Goal: Information Seeking & Learning: Check status

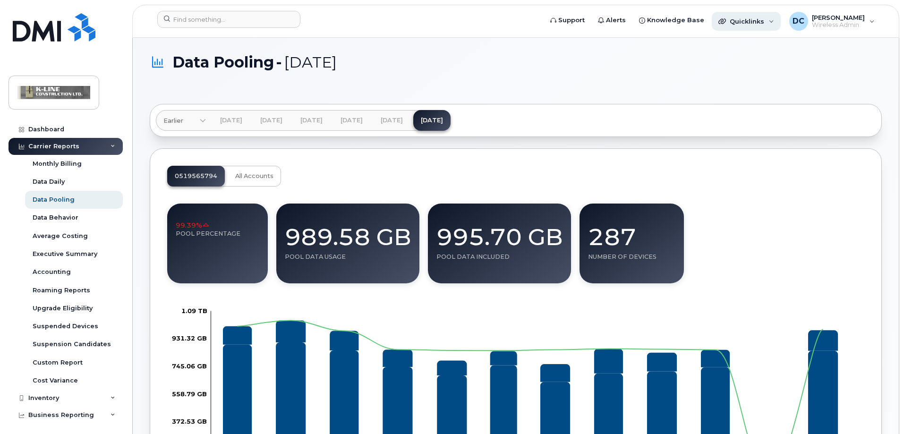
click at [779, 20] on div "Quicklinks" at bounding box center [746, 21] width 69 height 19
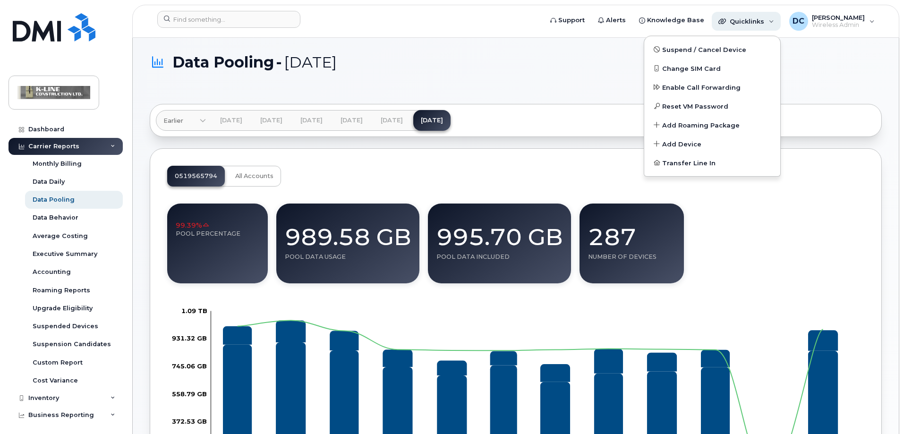
click at [779, 20] on div "Quicklinks" at bounding box center [746, 21] width 69 height 19
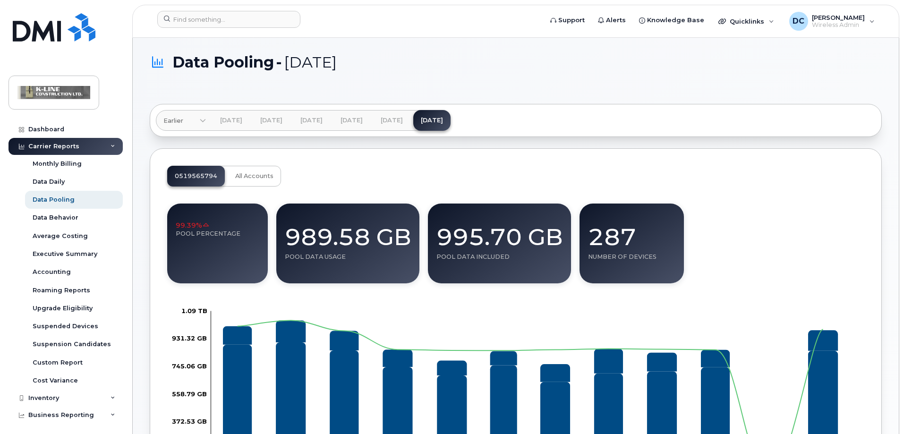
click at [110, 145] on icon at bounding box center [112, 146] width 5 height 5
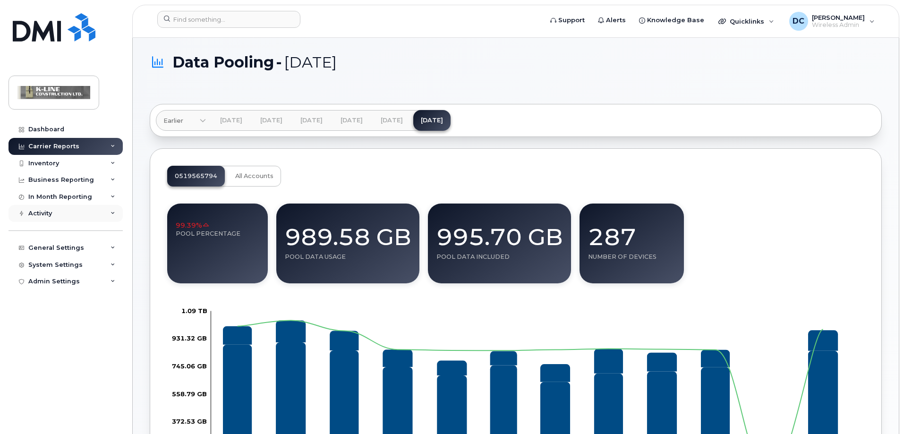
click at [108, 213] on div "Activity" at bounding box center [65, 213] width 114 height 17
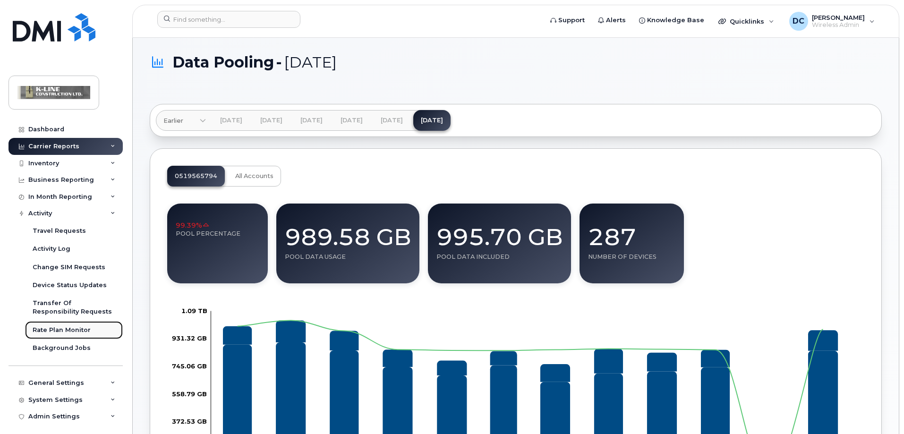
click at [54, 327] on div "Rate Plan Monitor" at bounding box center [62, 330] width 58 height 8
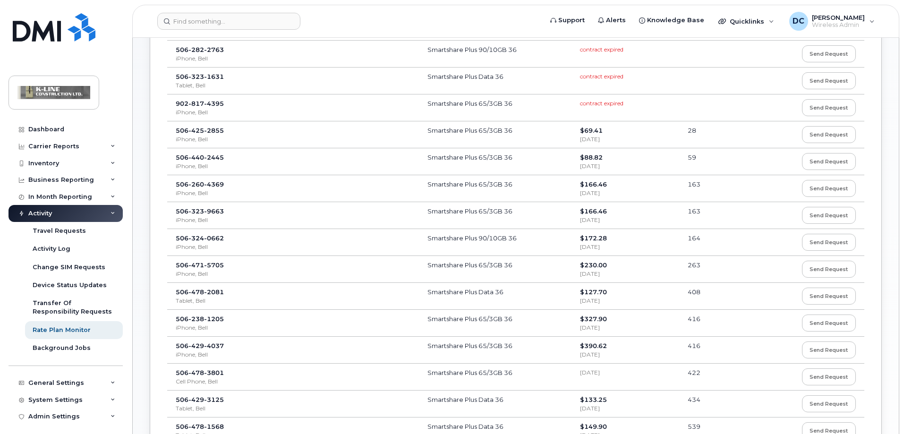
scroll to position [47, 0]
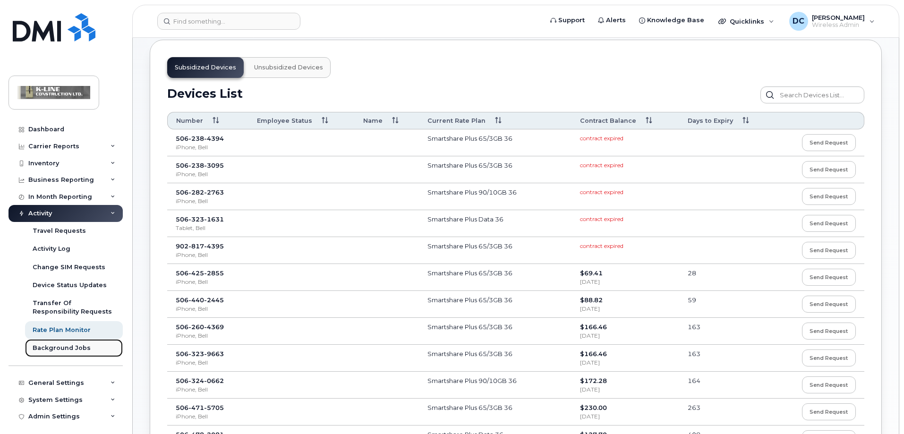
click at [62, 348] on div "Background Jobs" at bounding box center [62, 348] width 58 height 8
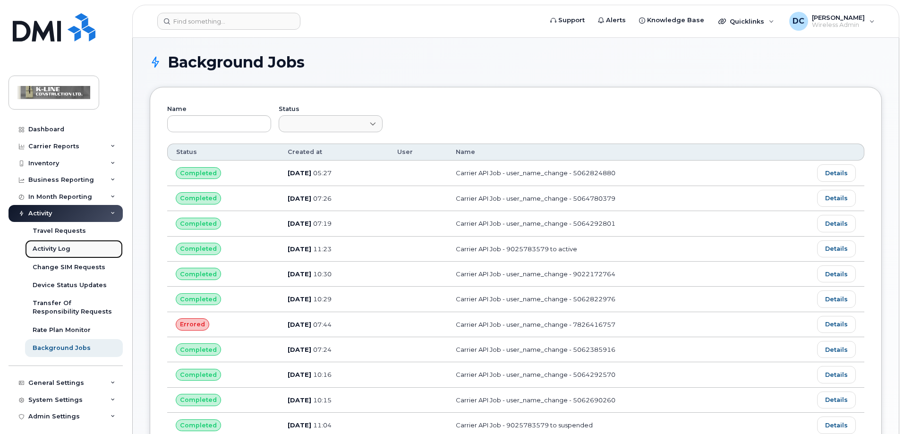
click at [70, 249] on link "Activity Log" at bounding box center [74, 249] width 98 height 18
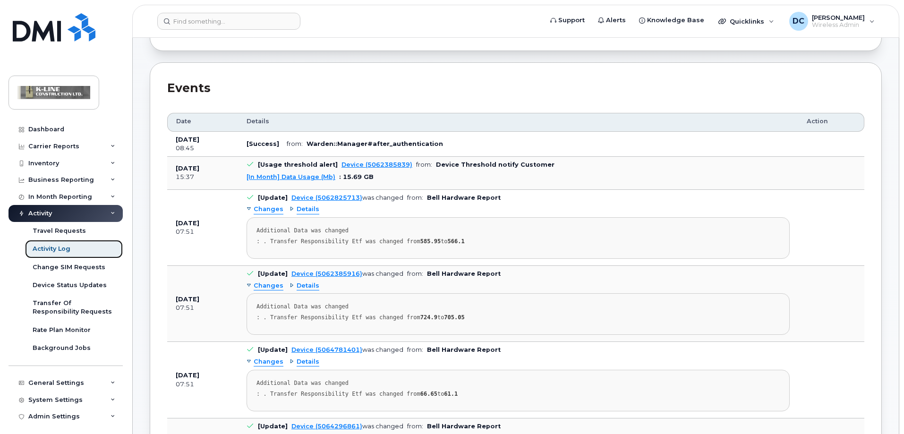
scroll to position [27, 0]
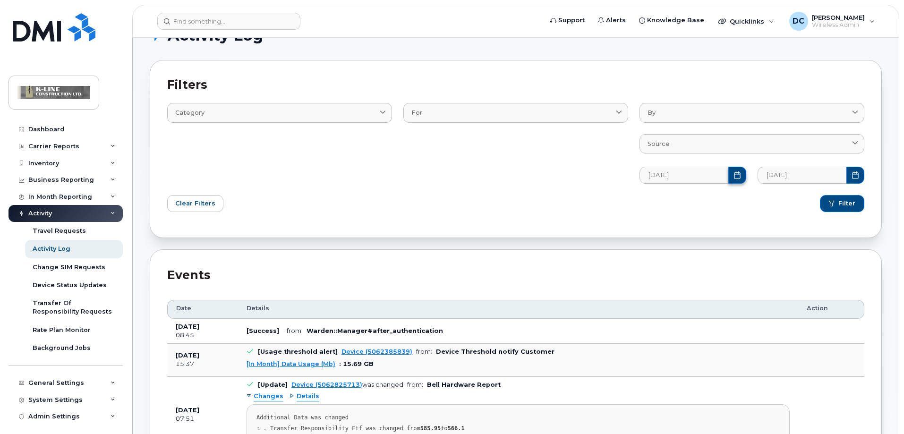
click at [737, 173] on icon "Choose Date" at bounding box center [737, 175] width 8 height 8
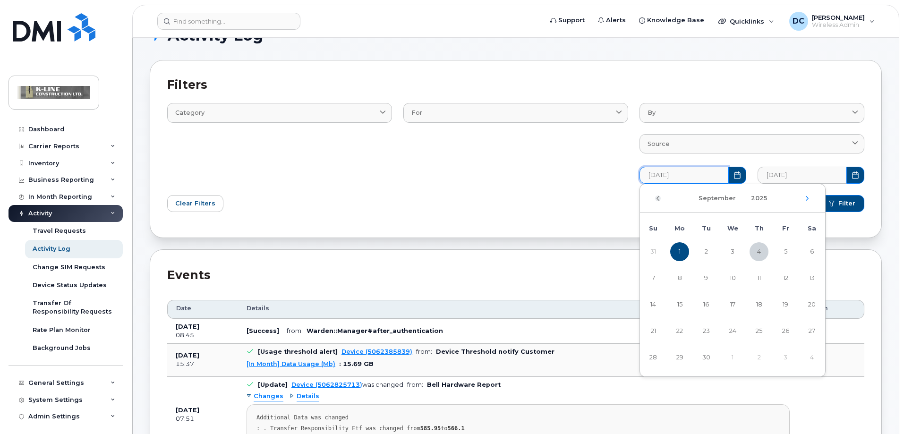
click at [657, 195] on icon "Previous Month" at bounding box center [658, 199] width 6 height 8
click at [788, 251] on span "1" at bounding box center [785, 251] width 19 height 19
type input "08/01/2025"
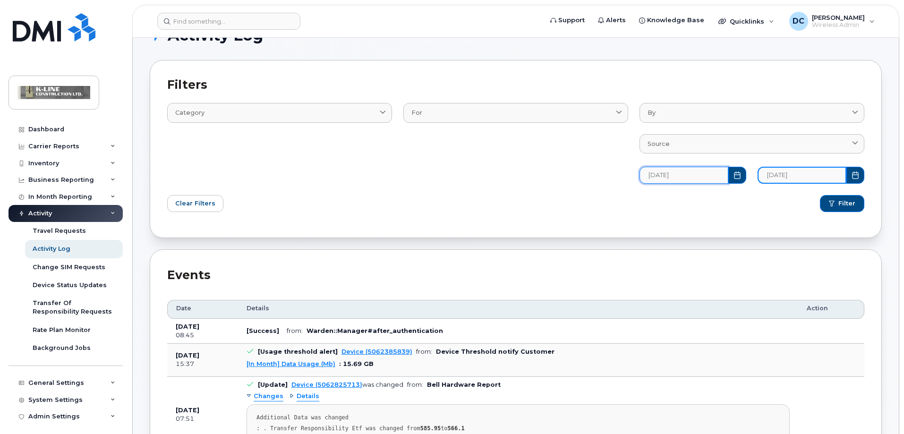
click at [815, 180] on input "09/04/2025" at bounding box center [801, 175] width 89 height 17
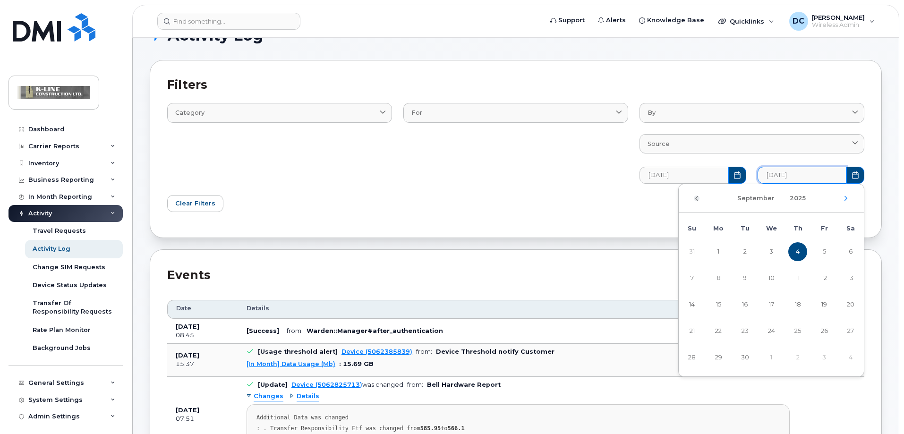
click at [695, 200] on icon "Previous Month" at bounding box center [697, 199] width 6 height 8
click at [752, 359] on span "26" at bounding box center [744, 357] width 19 height 19
type input "08/26/2025"
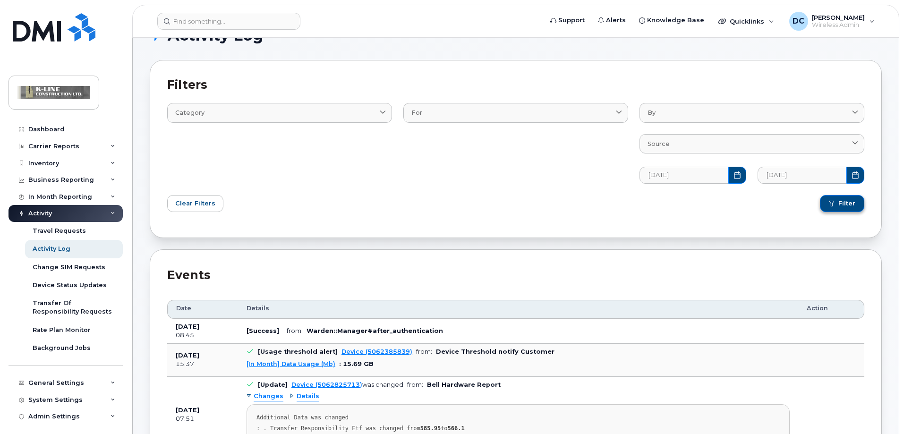
click at [850, 205] on span "Filter" at bounding box center [846, 203] width 17 height 8
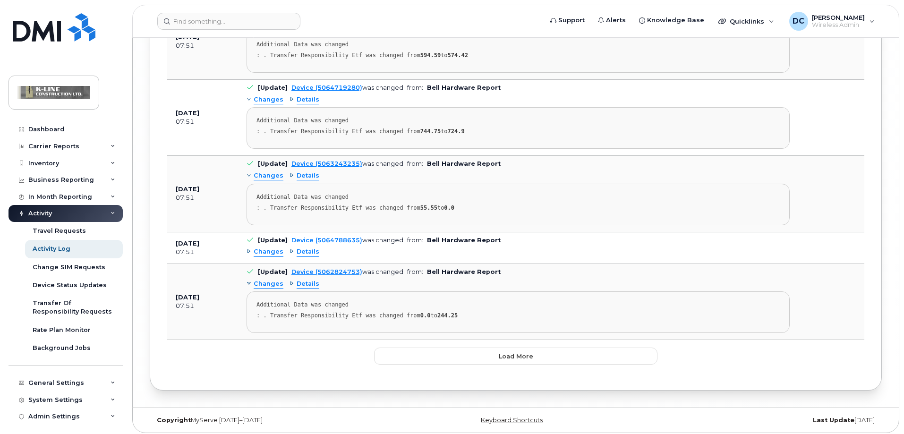
scroll to position [5068, 0]
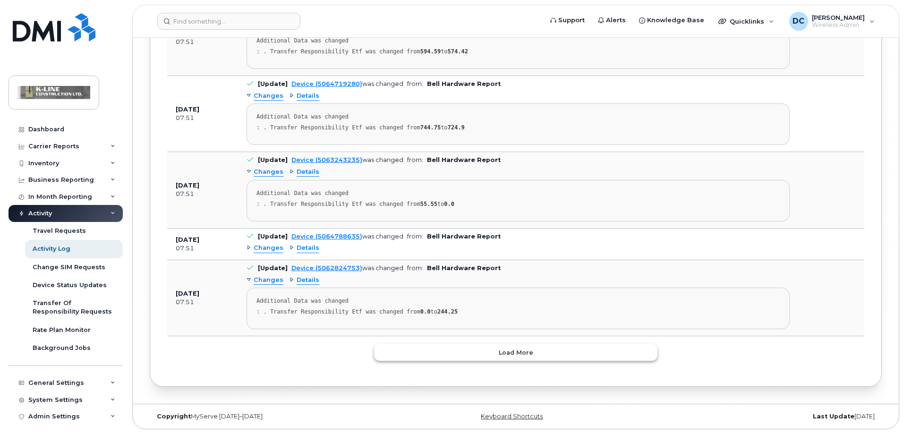
click at [453, 354] on button "Load more" at bounding box center [515, 352] width 283 height 17
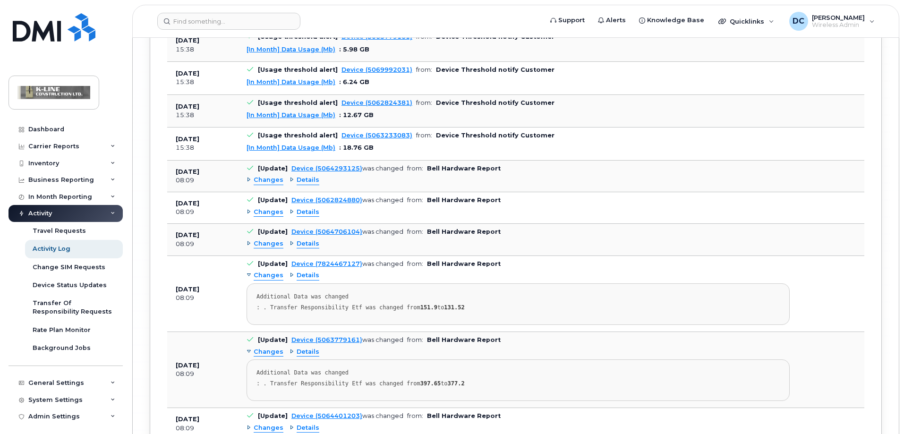
scroll to position [9309, 0]
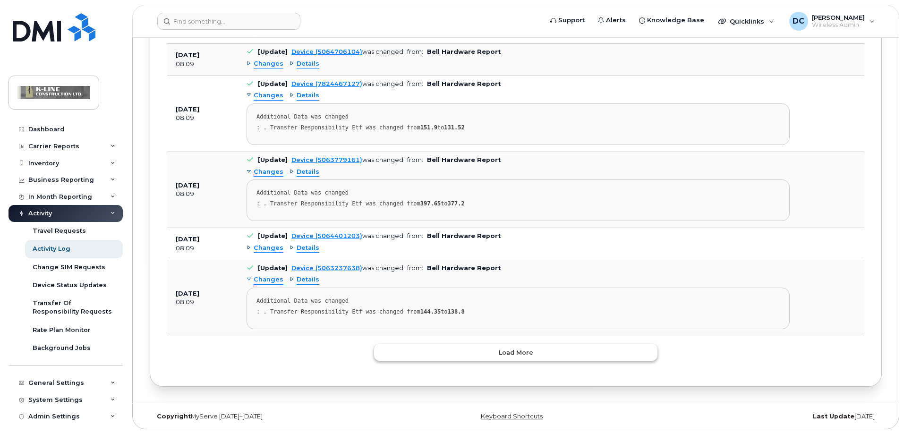
click at [449, 357] on button "Load more" at bounding box center [515, 352] width 283 height 17
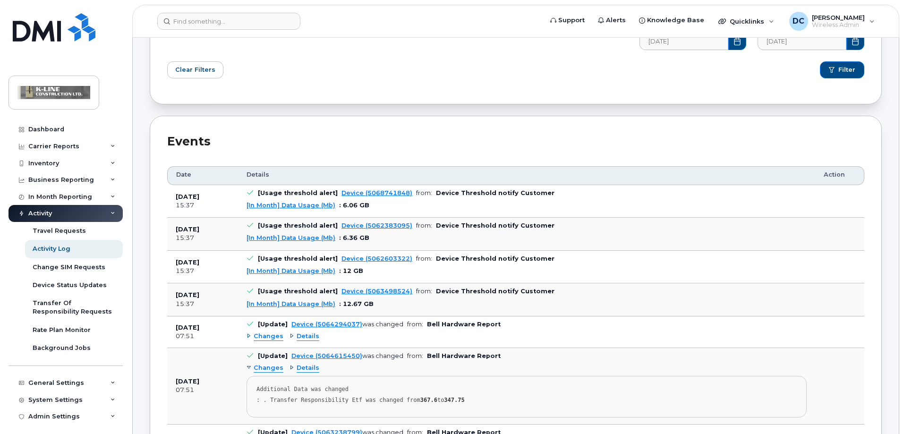
scroll to position [0, 0]
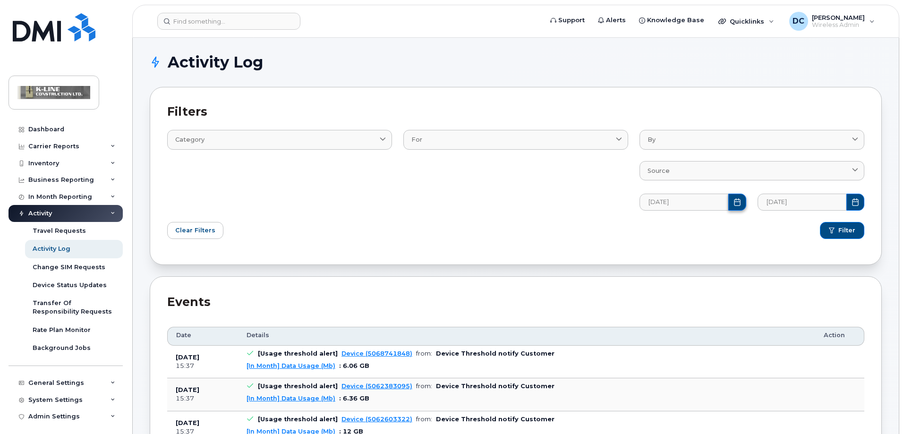
click at [741, 201] on button "Choose Date" at bounding box center [737, 202] width 18 height 17
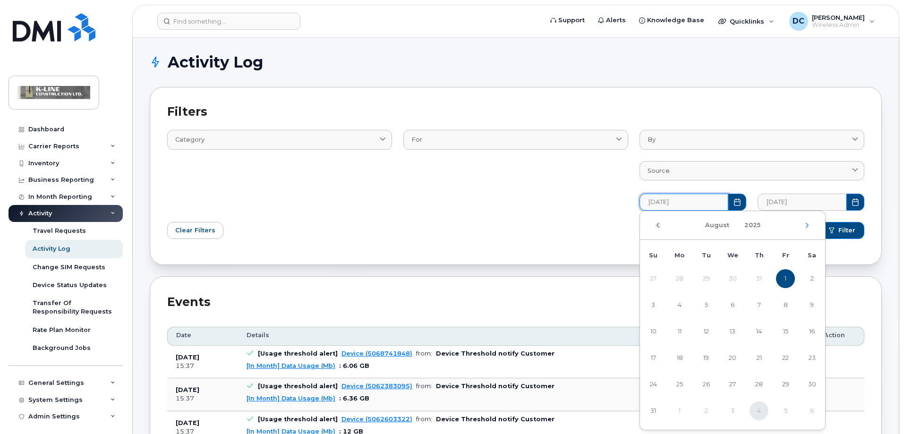
click at [659, 224] on icon "Previous Month" at bounding box center [658, 225] width 6 height 8
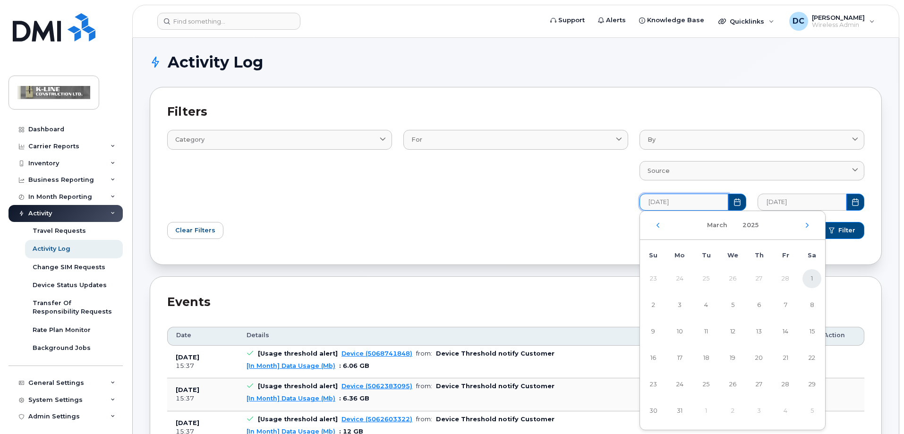
click at [815, 277] on span "1" at bounding box center [811, 278] width 19 height 19
type input "03/01/2025"
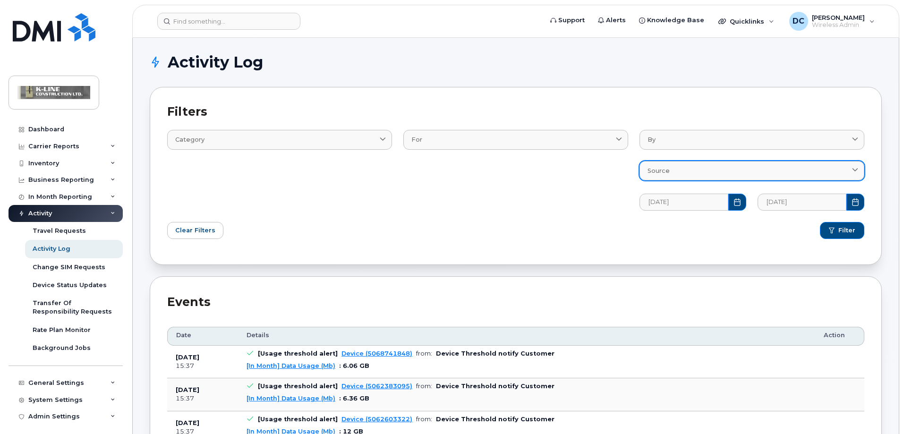
click at [707, 172] on div "Source" at bounding box center [751, 170] width 209 height 9
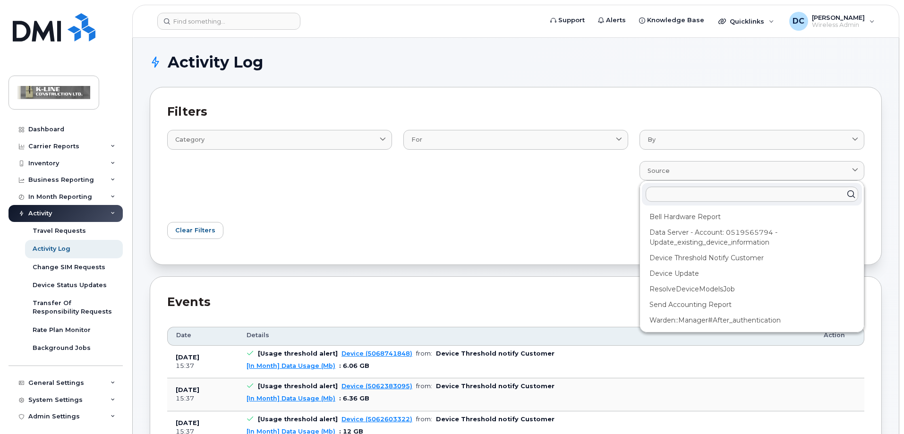
click at [584, 212] on div "For BillProcessingWorkflow BillingData Device User" at bounding box center [516, 164] width 236 height 103
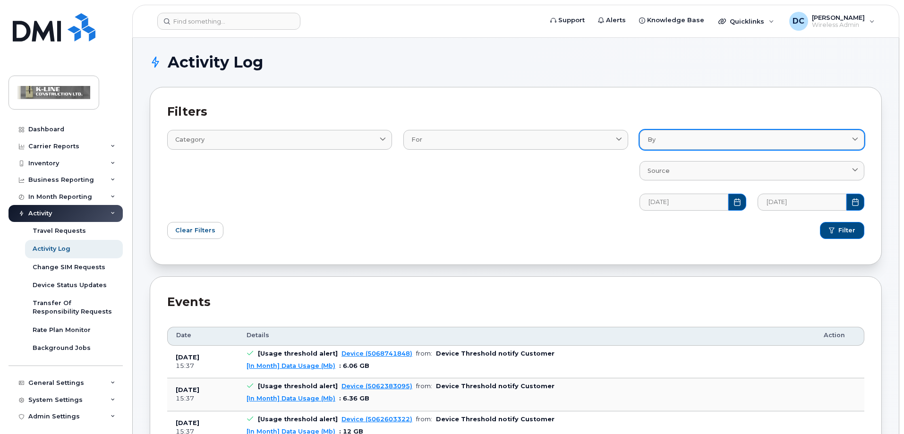
click at [699, 139] on div "By" at bounding box center [751, 139] width 209 height 9
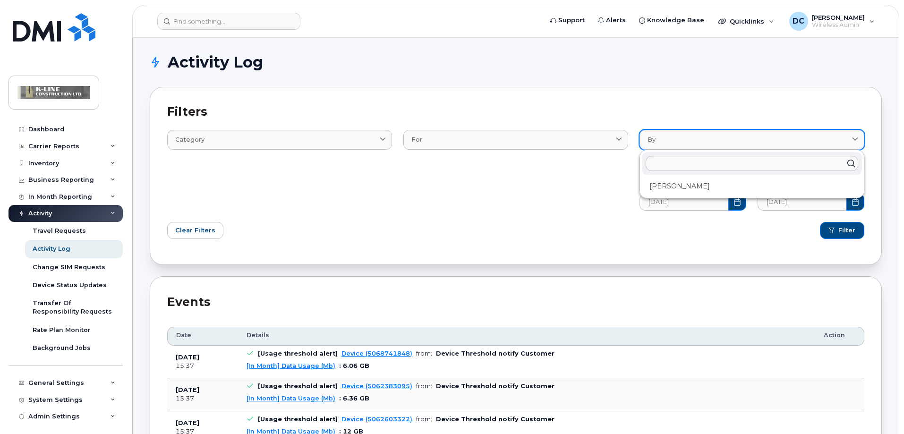
click at [699, 139] on div "By" at bounding box center [751, 139] width 209 height 9
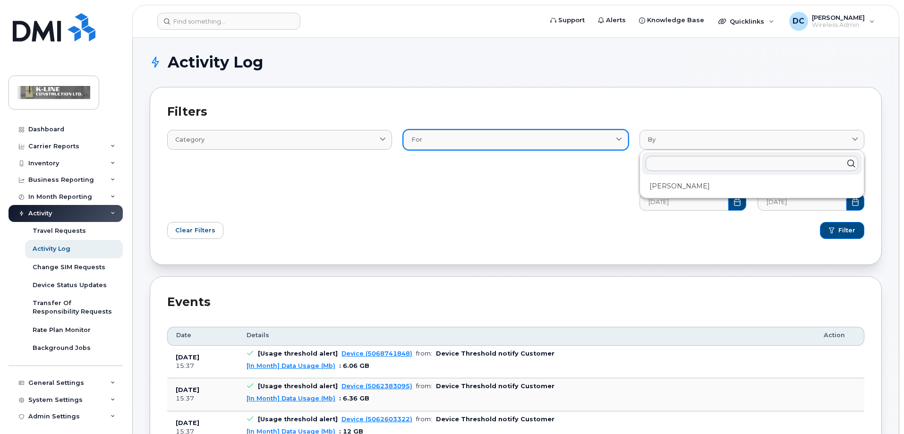
click at [549, 143] on div "For" at bounding box center [515, 139] width 209 height 9
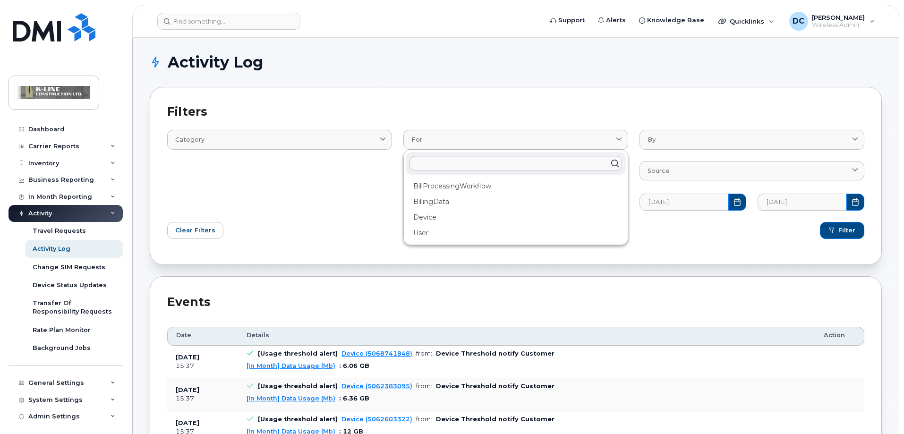
click at [324, 220] on div "Clear Filters" at bounding box center [338, 230] width 354 height 28
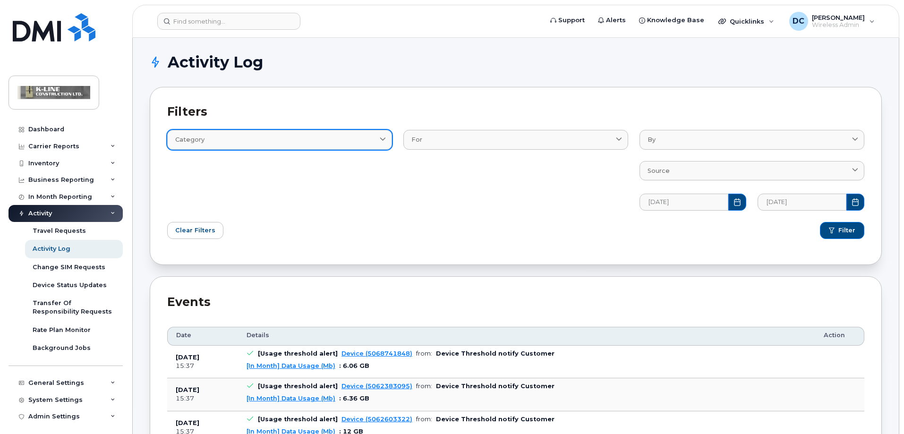
click at [340, 137] on div "Category" at bounding box center [279, 139] width 209 height 9
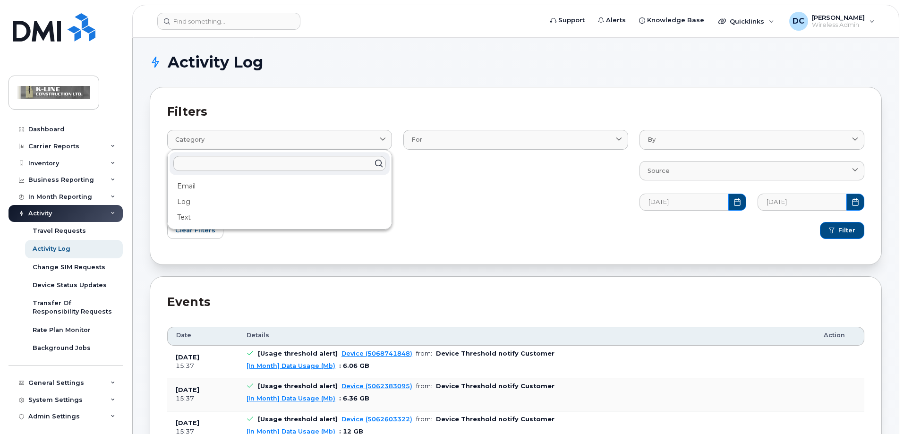
click at [457, 220] on div "Clear Filters" at bounding box center [338, 230] width 354 height 28
click at [111, 213] on icon at bounding box center [112, 213] width 5 height 5
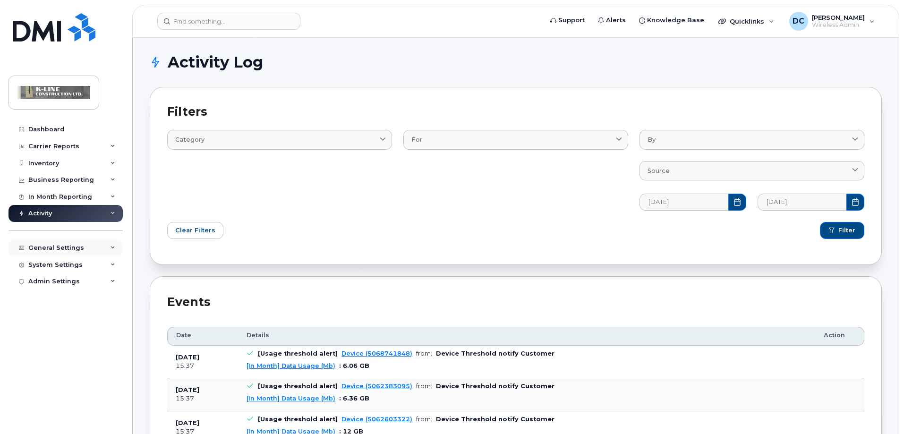
click at [114, 244] on div "General Settings" at bounding box center [65, 247] width 114 height 17
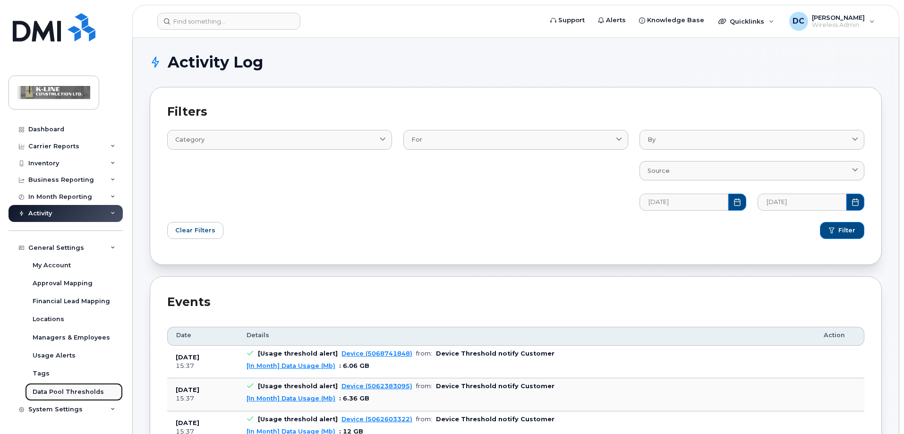
click at [78, 393] on div "Data Pool Thresholds" at bounding box center [68, 392] width 71 height 8
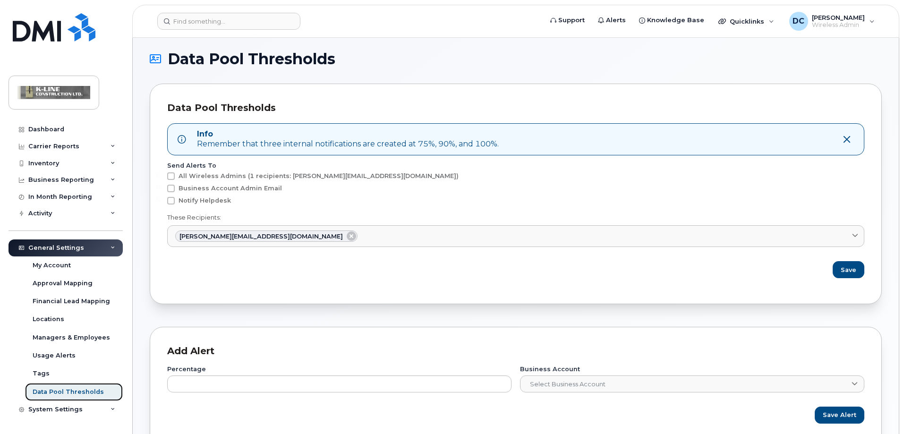
scroll to position [2, 0]
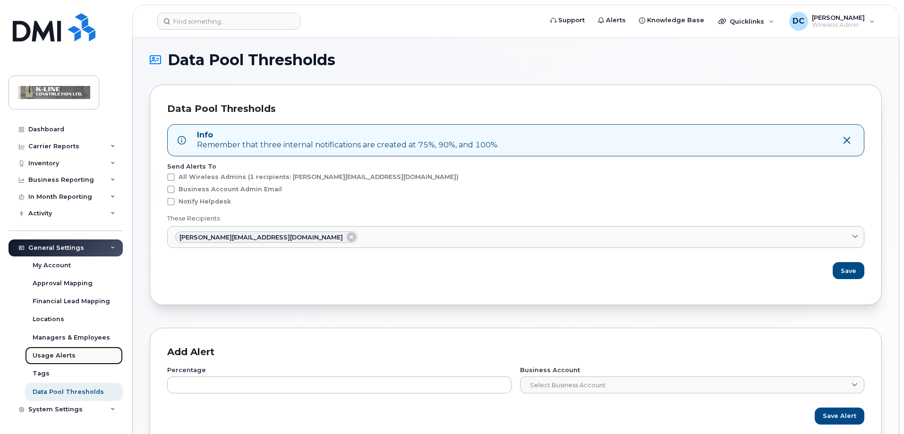
click at [85, 355] on link "Usage Alerts" at bounding box center [74, 356] width 98 height 18
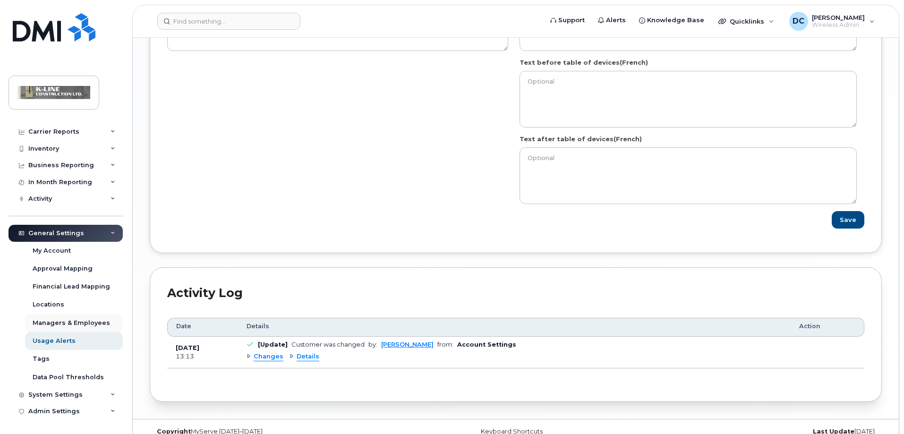
scroll to position [1295, 0]
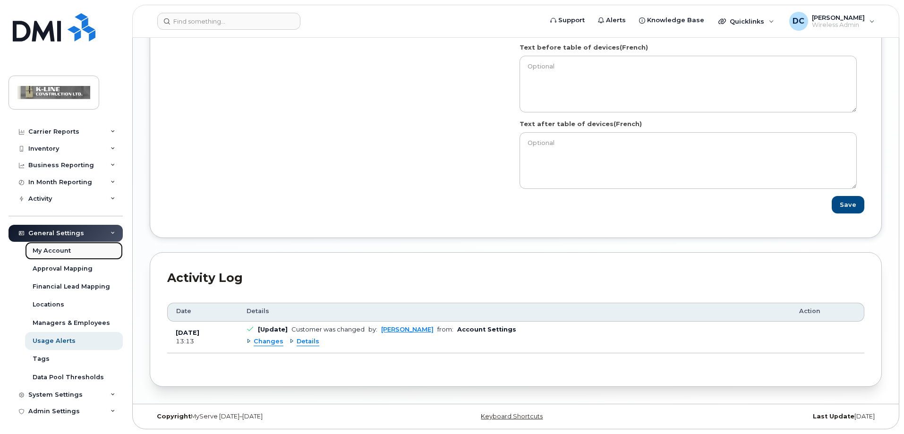
click at [92, 246] on link "My Account" at bounding box center [74, 251] width 98 height 18
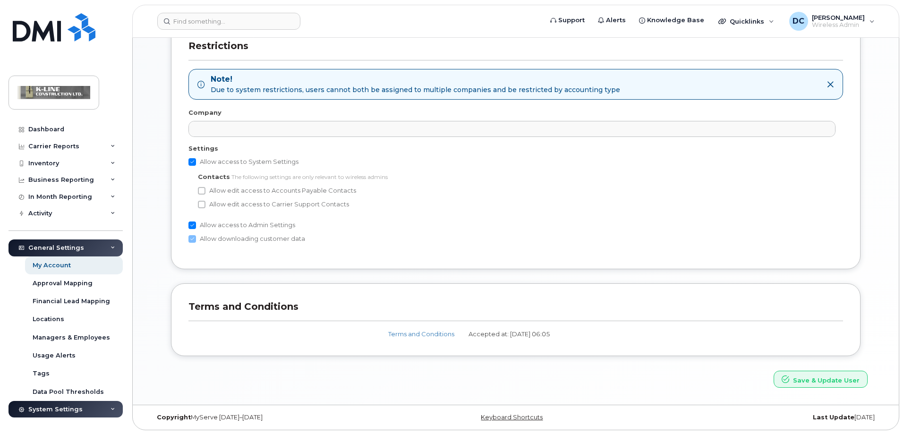
scroll to position [508, 0]
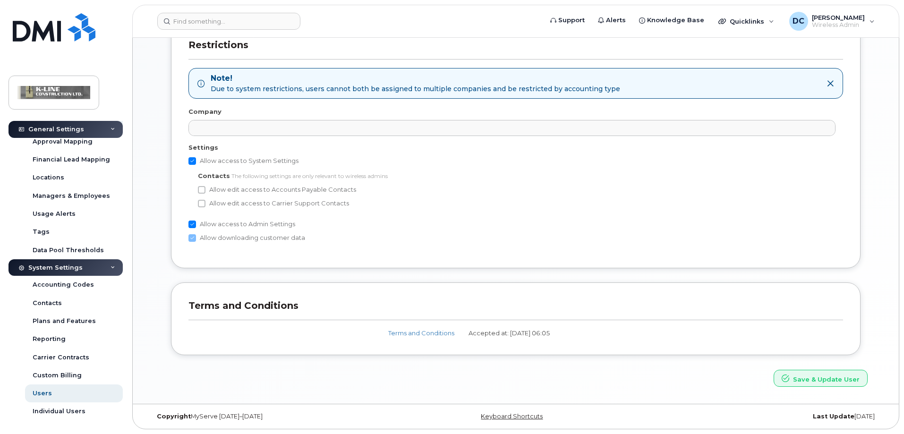
click at [105, 264] on div "System Settings" at bounding box center [65, 267] width 114 height 17
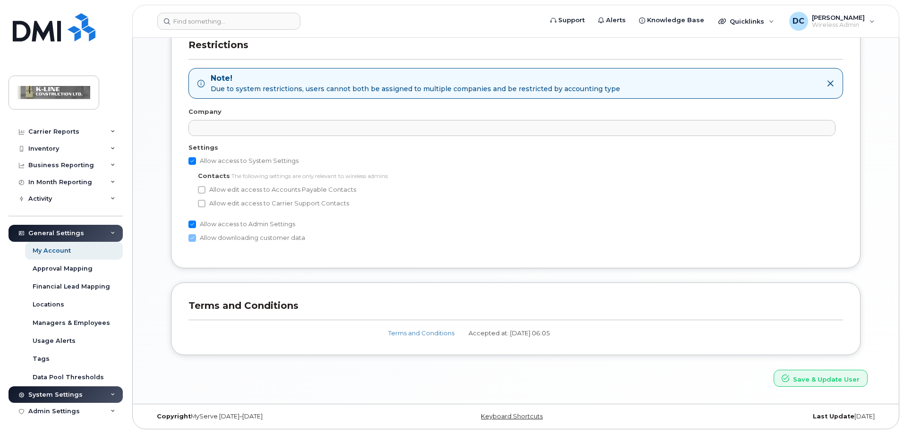
click at [113, 231] on div "General Settings" at bounding box center [65, 233] width 114 height 17
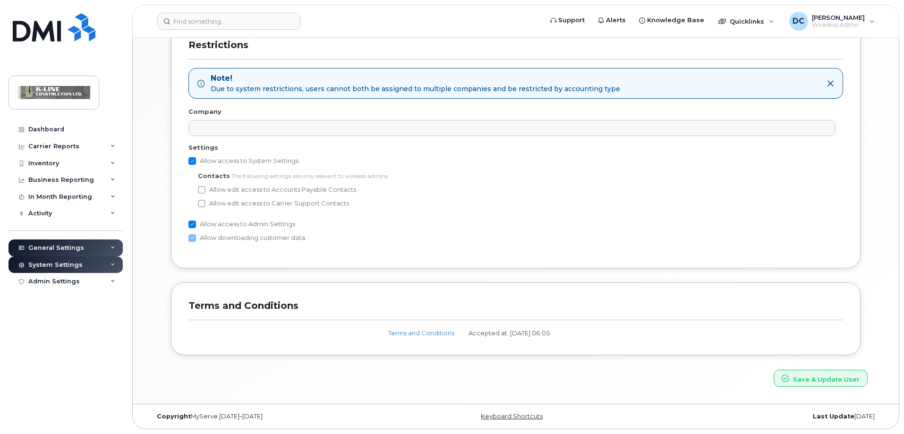
click at [116, 264] on div "System Settings" at bounding box center [65, 264] width 114 height 17
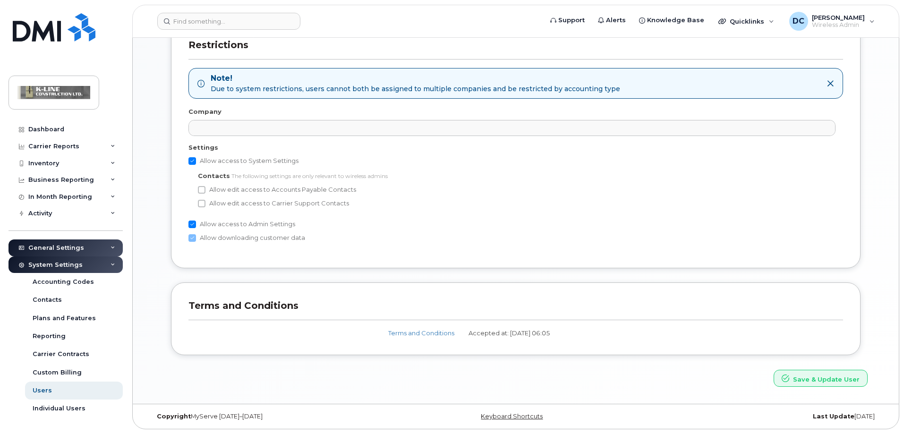
click at [116, 264] on div "System Settings" at bounding box center [65, 264] width 114 height 17
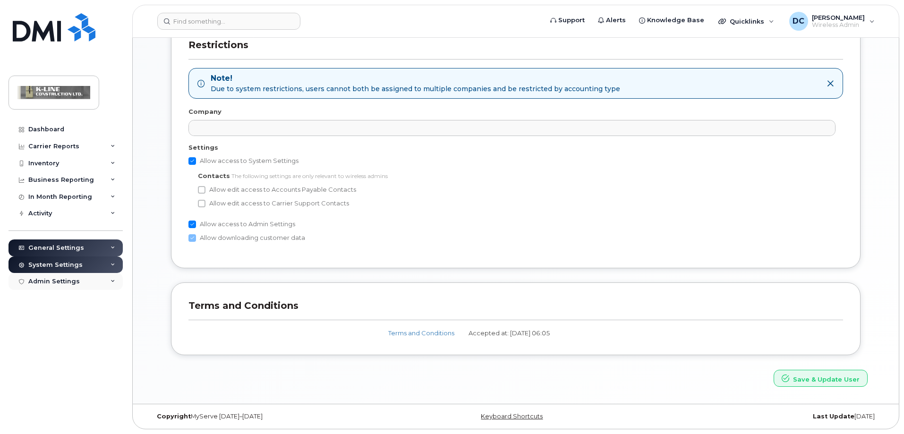
click at [115, 279] on div "Admin Settings" at bounding box center [65, 281] width 114 height 17
click at [115, 279] on icon at bounding box center [112, 281] width 5 height 5
click at [64, 130] on link "Dashboard" at bounding box center [65, 129] width 114 height 17
